Goal: Information Seeking & Learning: Learn about a topic

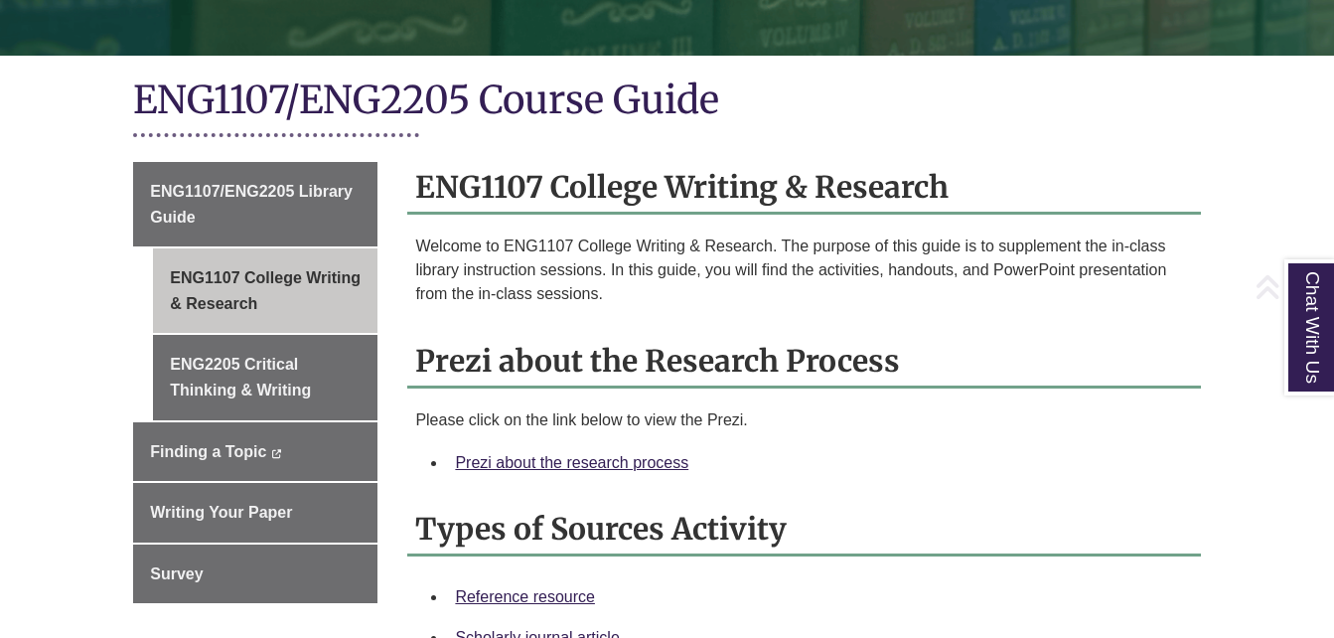
scroll to position [422, 0]
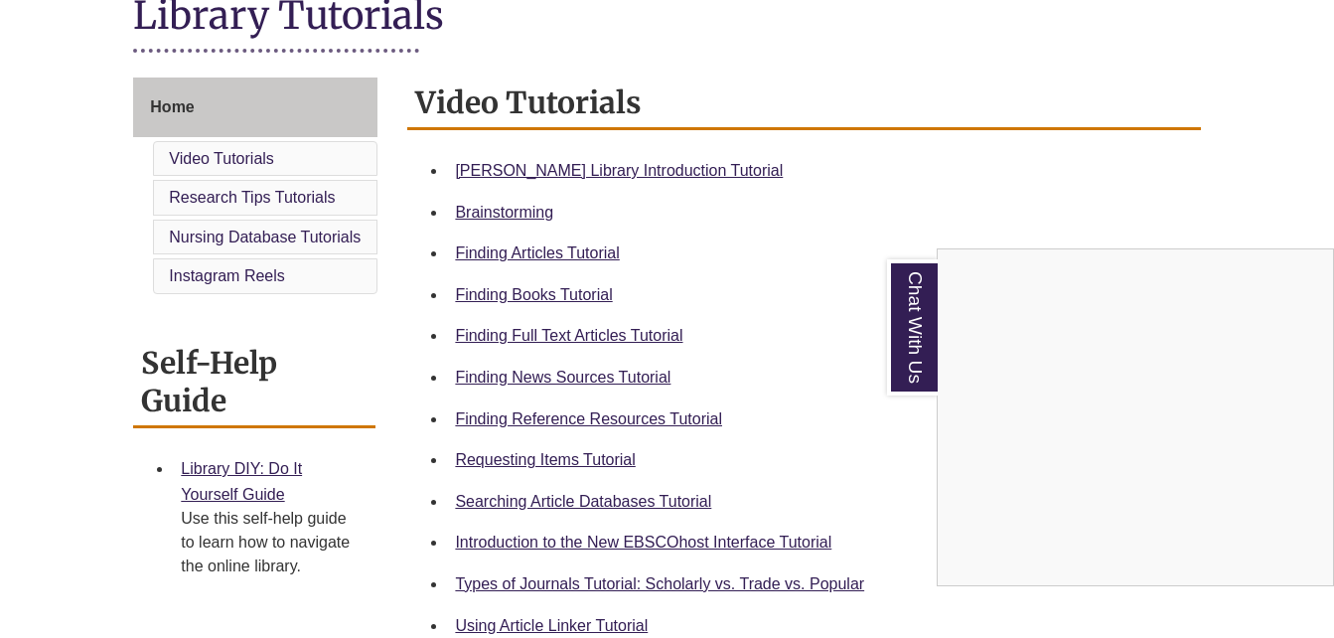
scroll to position [482, 0]
click at [662, 422] on div "Chat With Us" at bounding box center [667, 319] width 1334 height 638
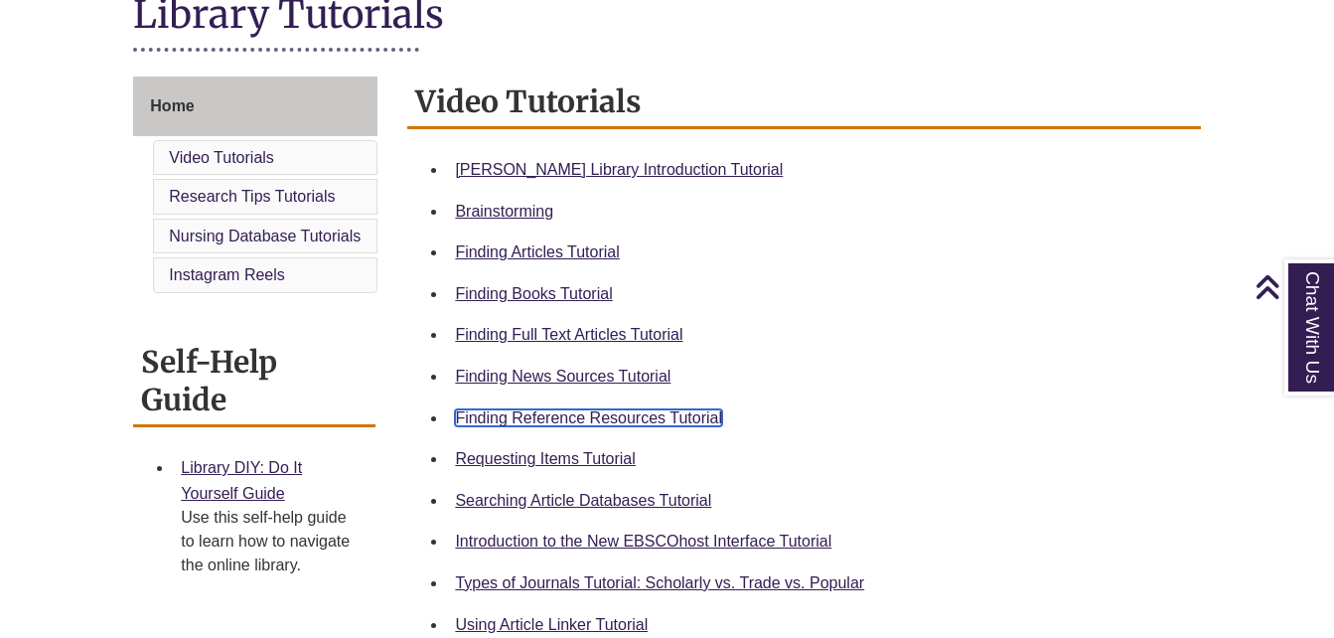
click at [667, 414] on link "Finding Reference Resources Tutorial" at bounding box center [588, 417] width 267 height 17
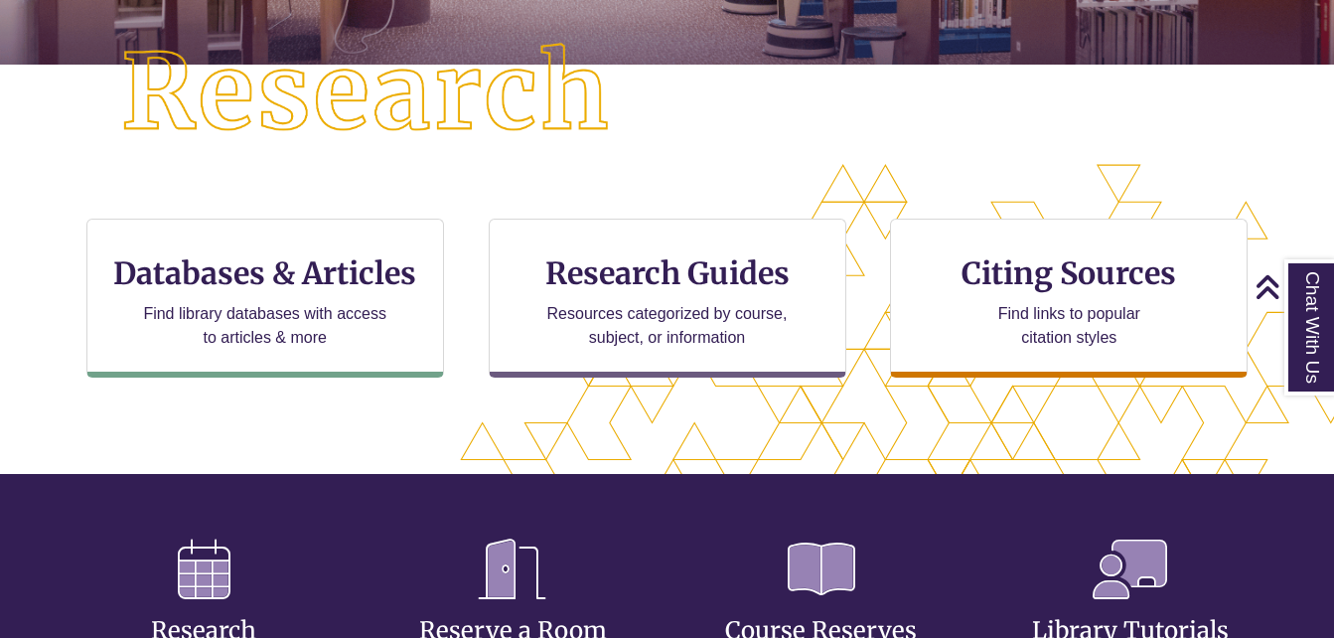
scroll to position [512, 0]
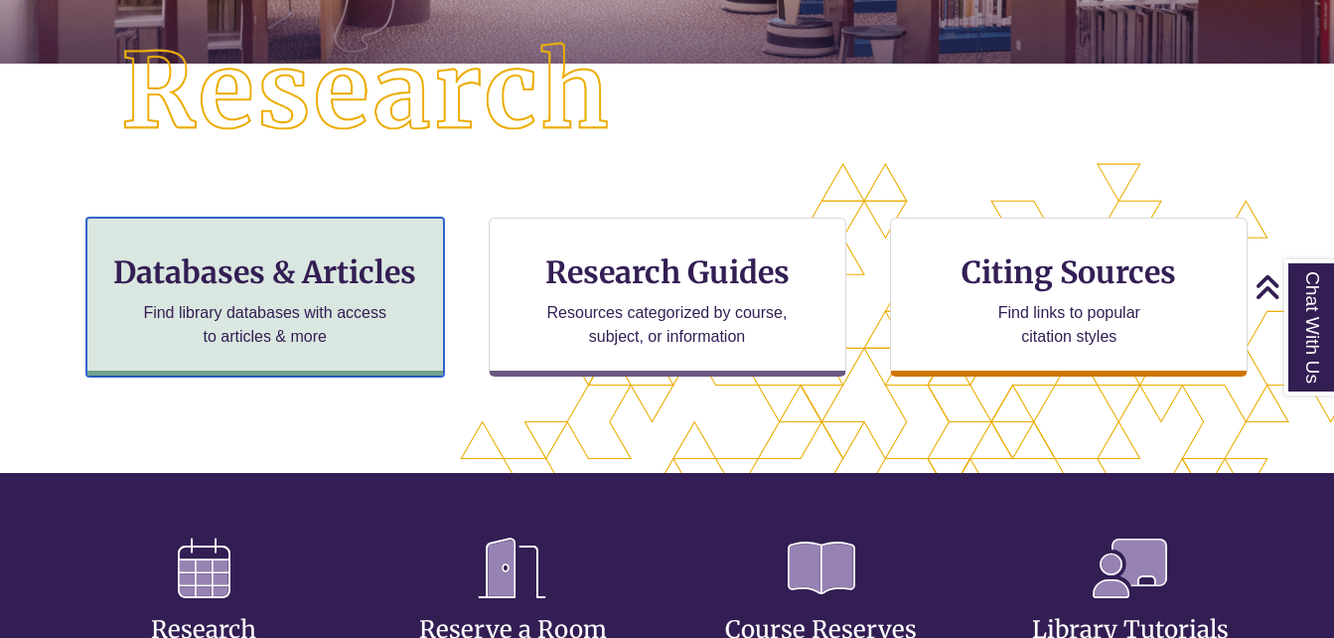
click at [279, 312] on p "Find library databases with access to articles & more" at bounding box center [264, 325] width 259 height 48
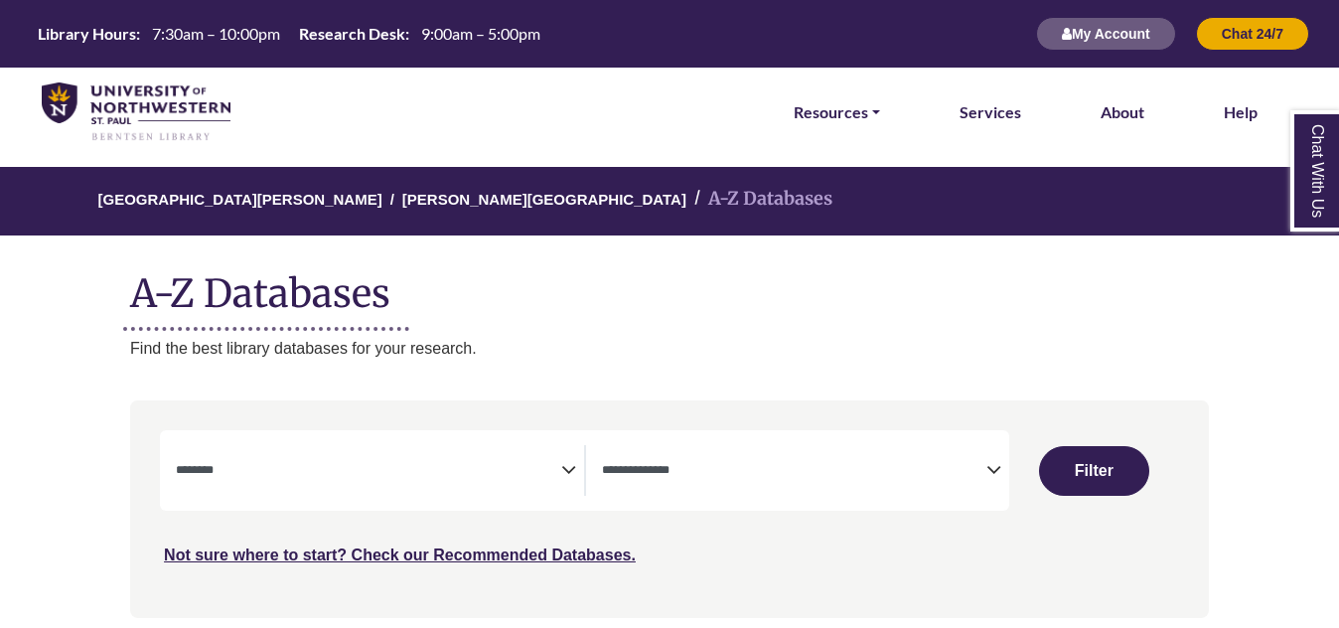
select select "Database Subject Filter"
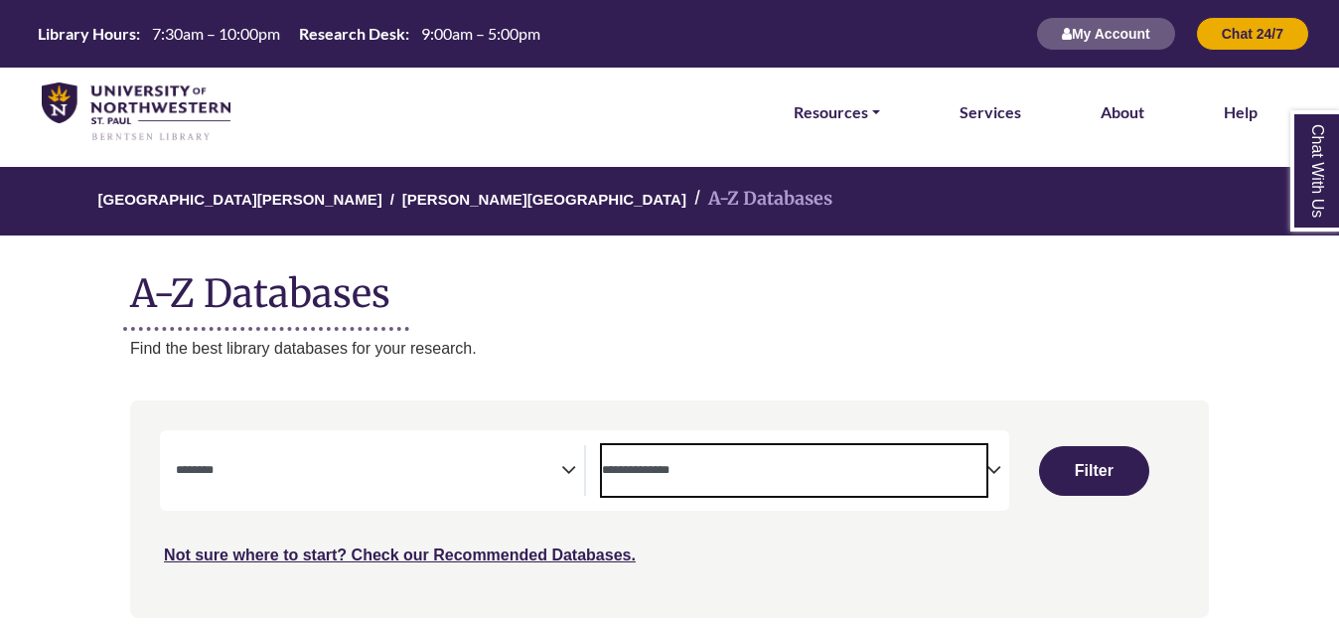
click at [698, 449] on span "Search filters" at bounding box center [794, 470] width 384 height 51
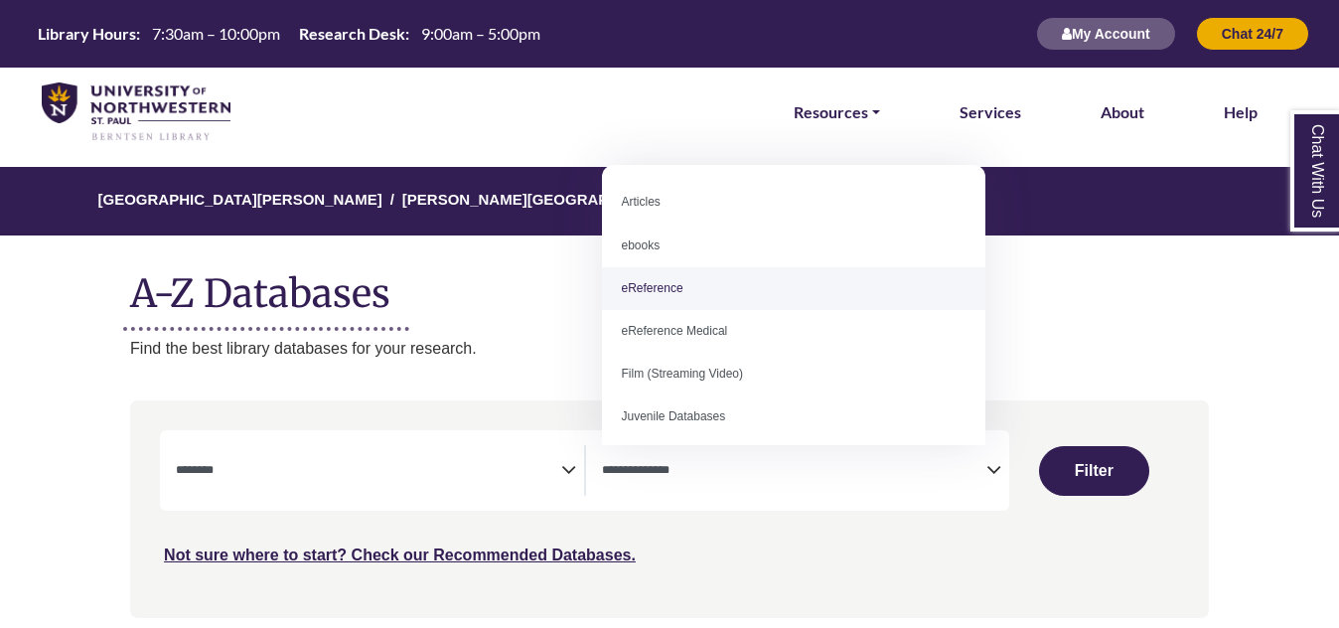
select select "*****"
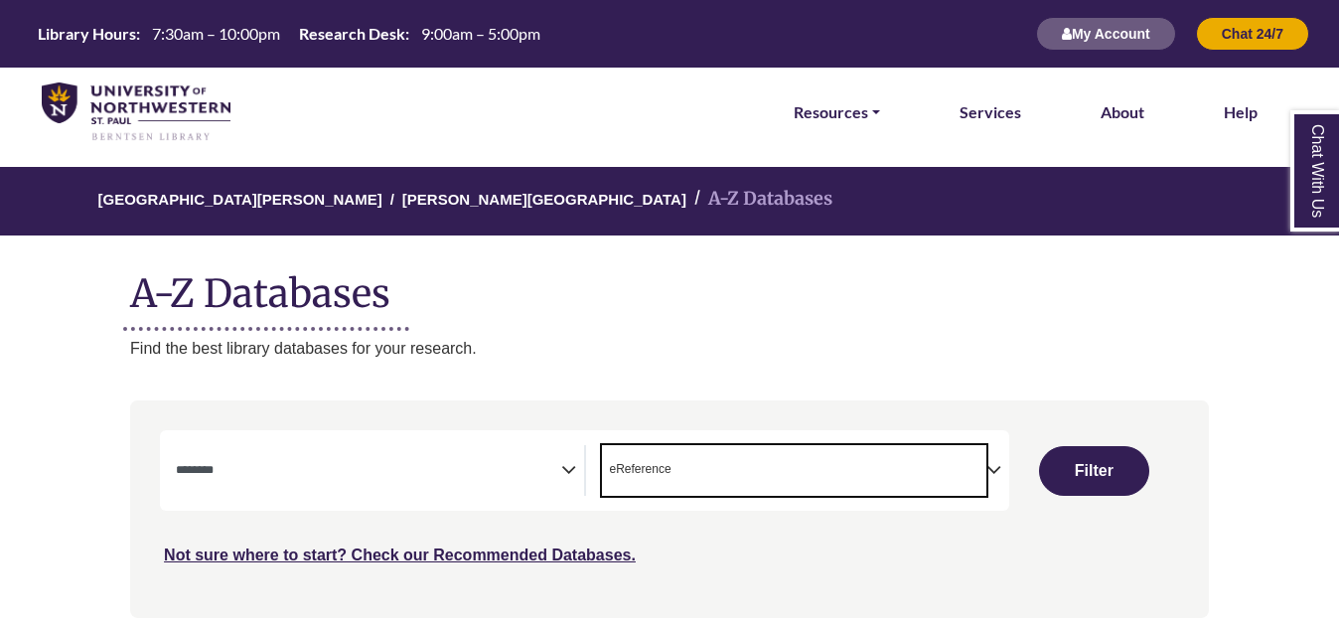
scroll to position [38, 0]
click at [743, 480] on span "× eReference" at bounding box center [794, 470] width 384 height 51
click at [505, 483] on span "Search filters" at bounding box center [368, 470] width 384 height 51
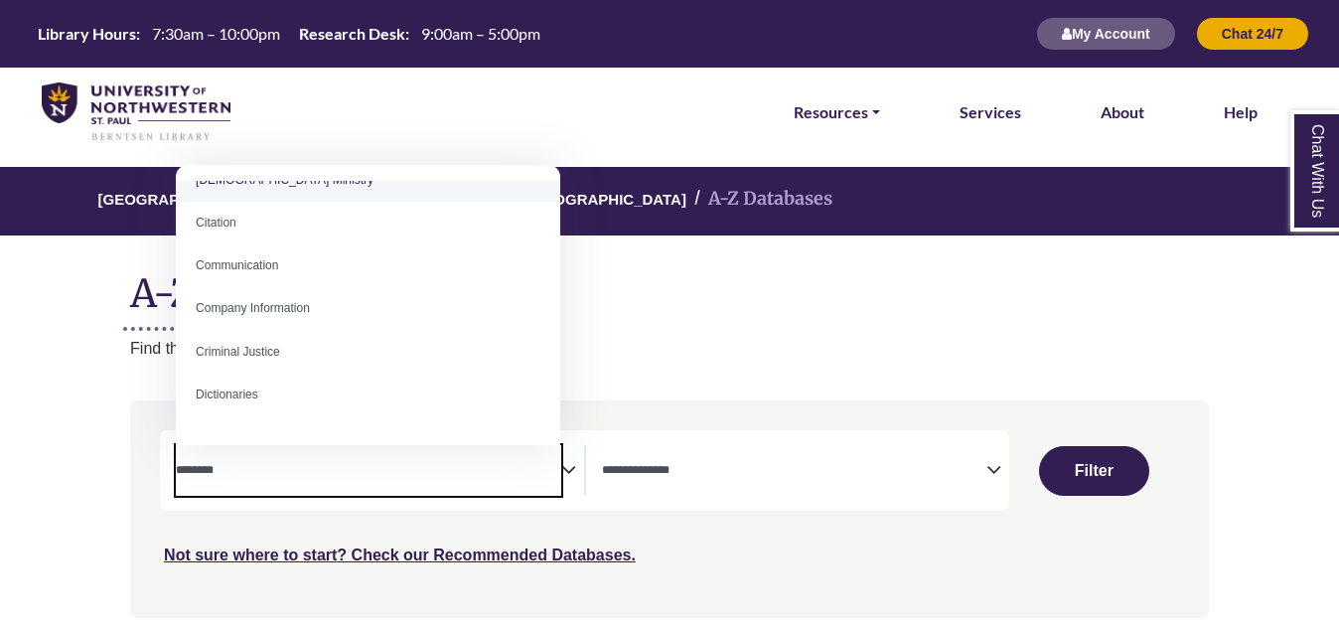
scroll to position [0, 0]
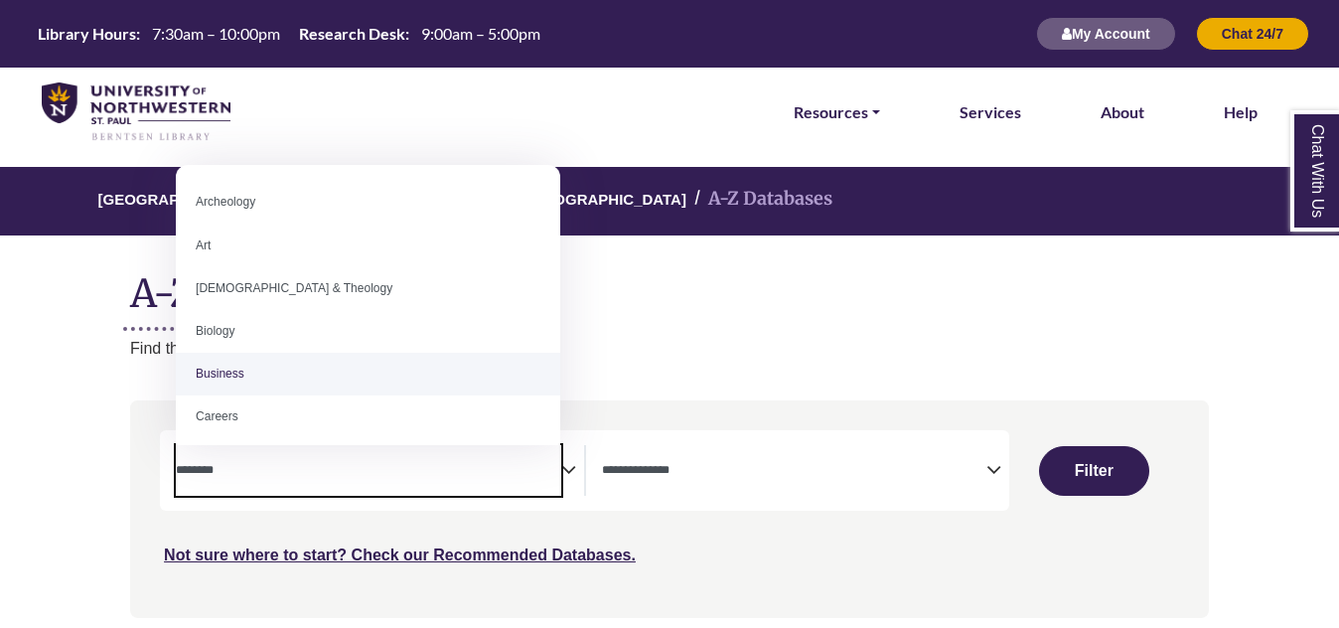
click at [692, 476] on textarea "Search" at bounding box center [794, 472] width 384 height 16
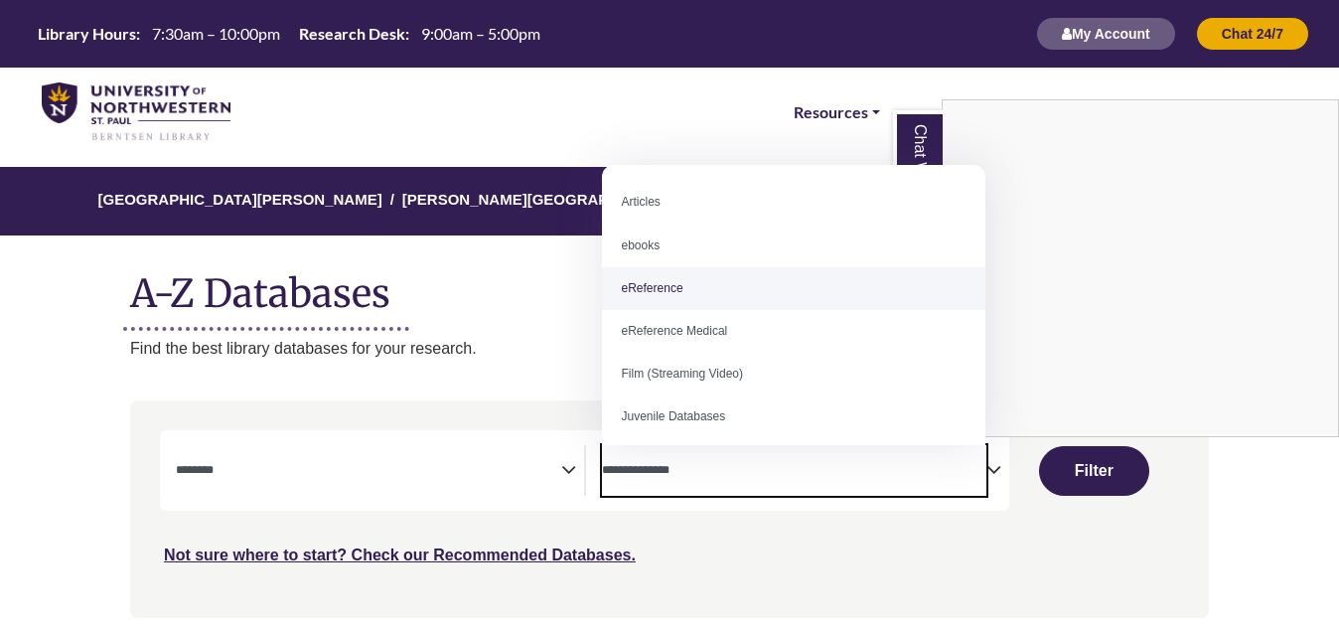
select select "*****"
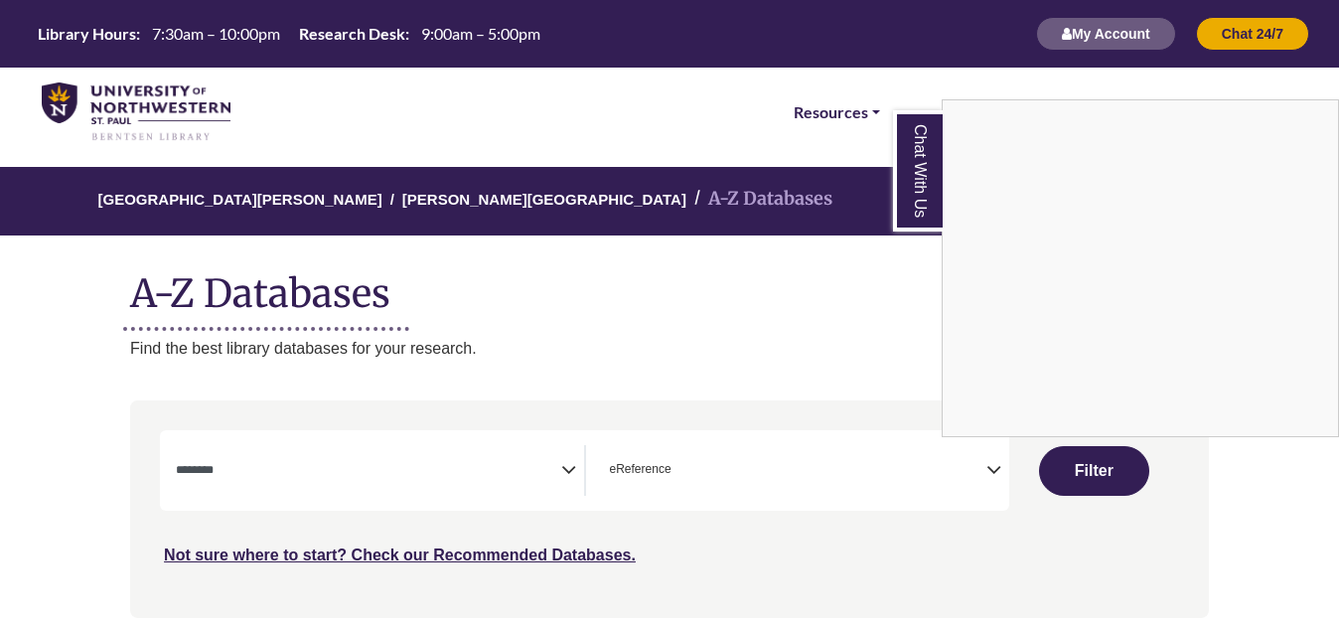
click at [441, 503] on div "Chat With Us" at bounding box center [669, 314] width 1339 height 628
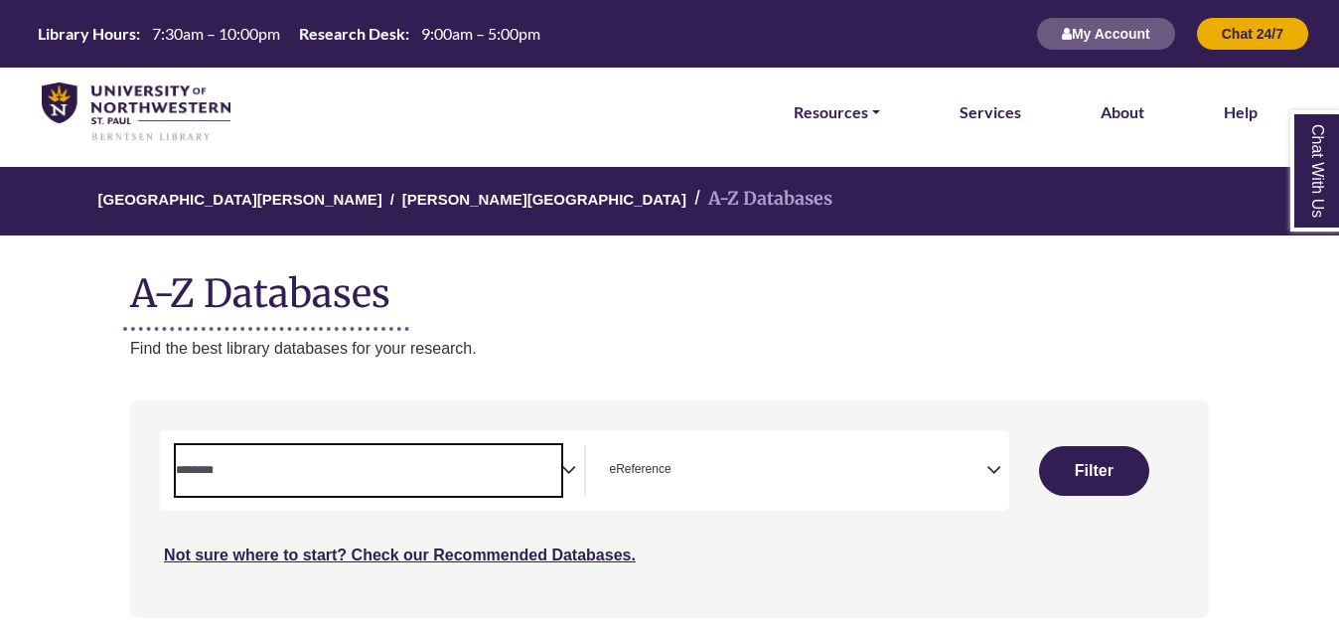
click at [541, 482] on span "Search filters" at bounding box center [368, 470] width 384 height 51
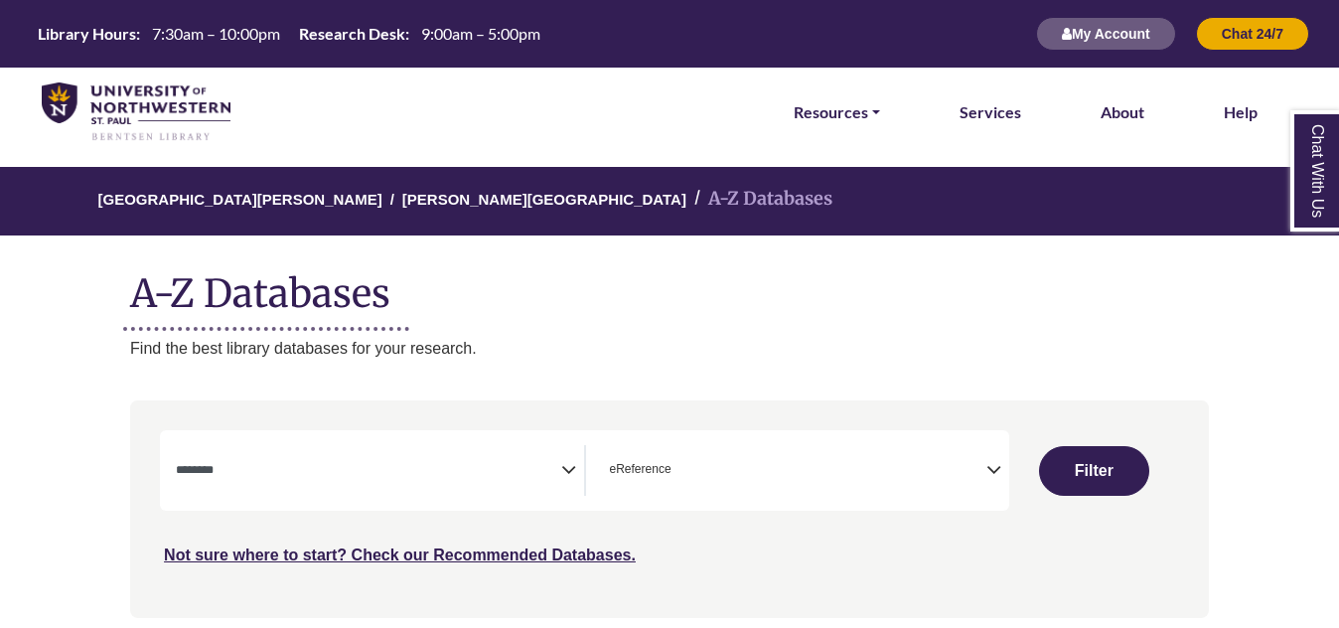
click at [1104, 477] on button "Filter" at bounding box center [1093, 471] width 109 height 50
select select "Database Subject Filter"
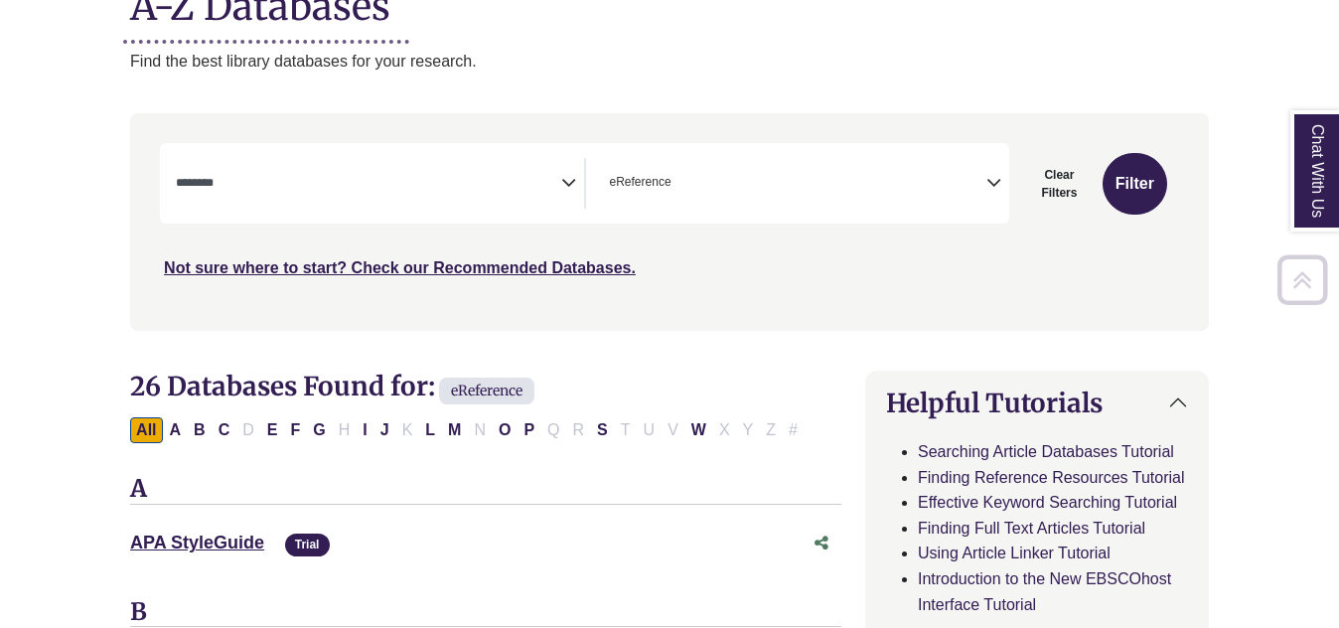
scroll to position [288, 0]
click at [574, 187] on icon "Search filters" at bounding box center [568, 179] width 15 height 30
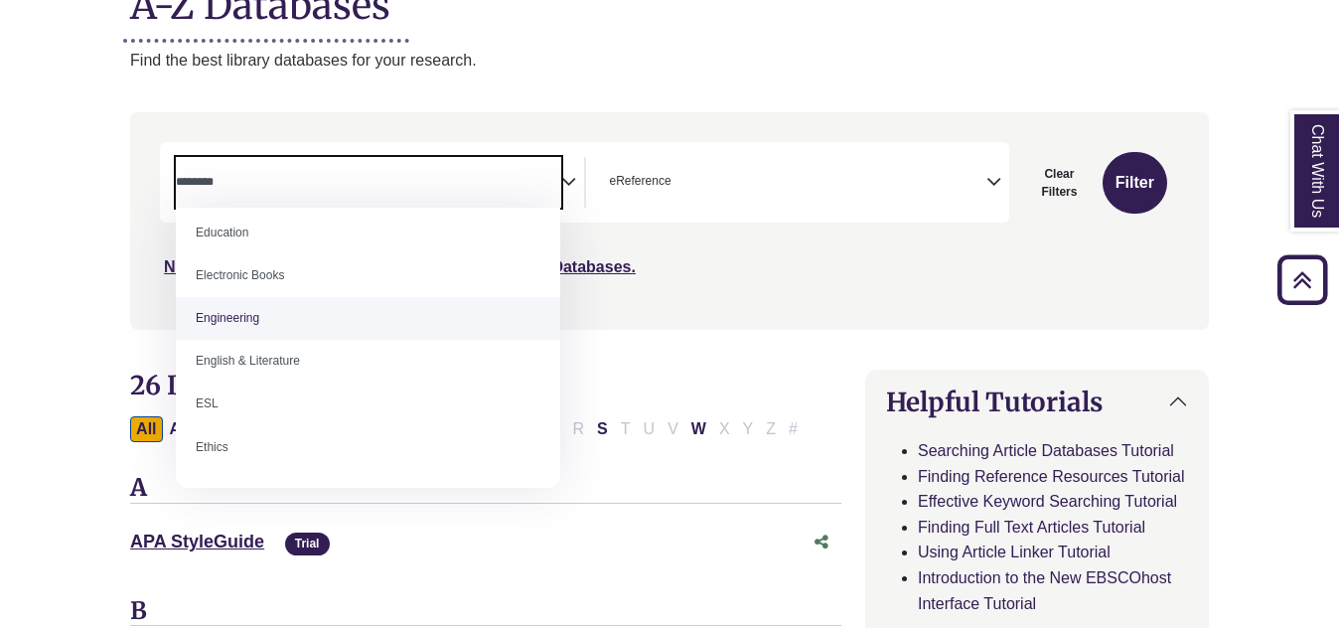
scroll to position [571, 0]
click at [753, 348] on div "**********" at bounding box center [669, 235] width 1103 height 246
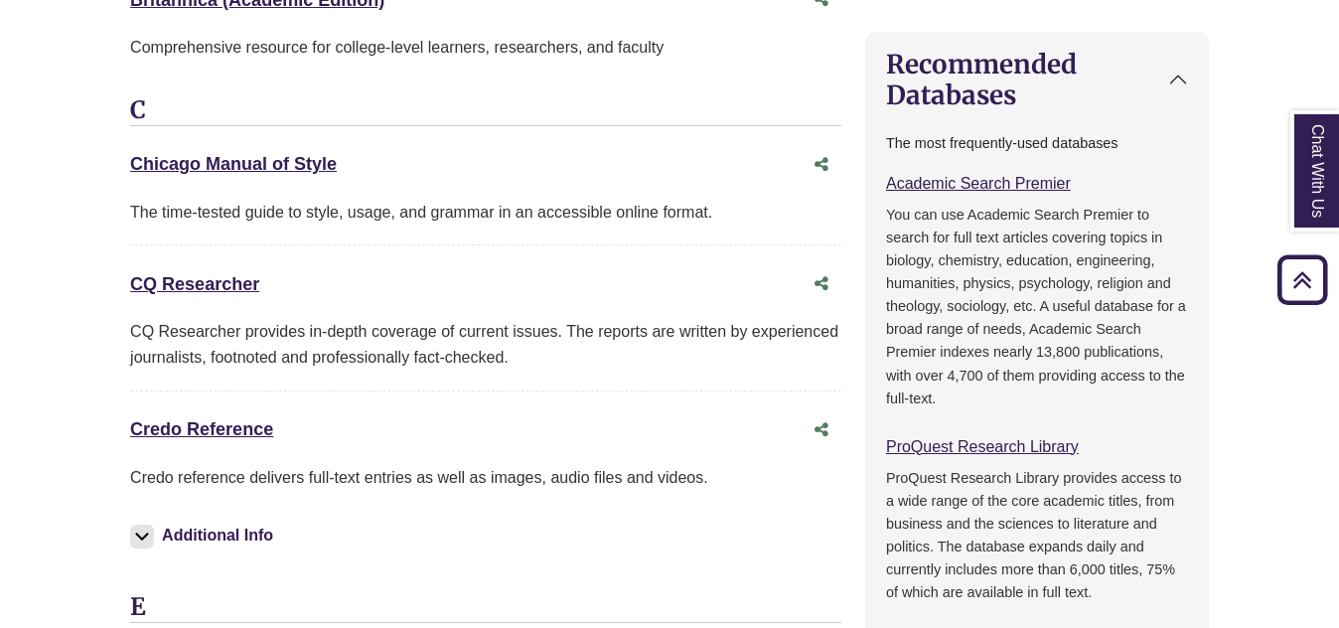
scroll to position [978, 0]
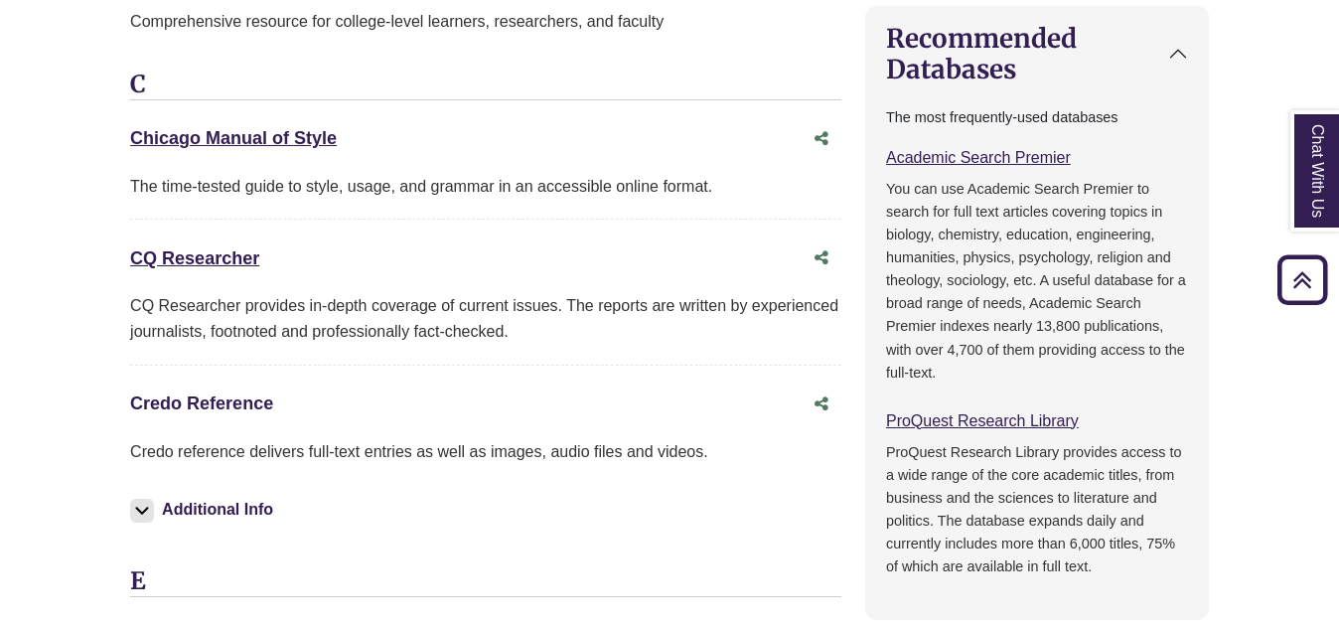
click at [196, 399] on link "Credo Reference This link opens in a new window" at bounding box center [201, 403] width 143 height 20
